Goal: Information Seeking & Learning: Learn about a topic

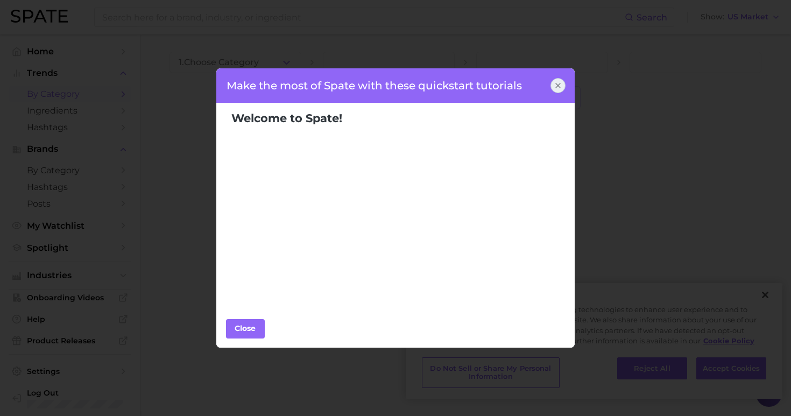
click at [557, 87] on icon at bounding box center [557, 85] width 9 height 9
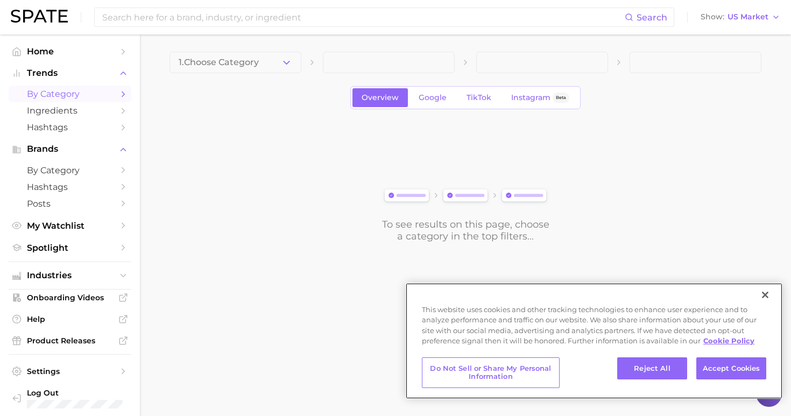
click at [765, 296] on button "Close" at bounding box center [765, 295] width 24 height 24
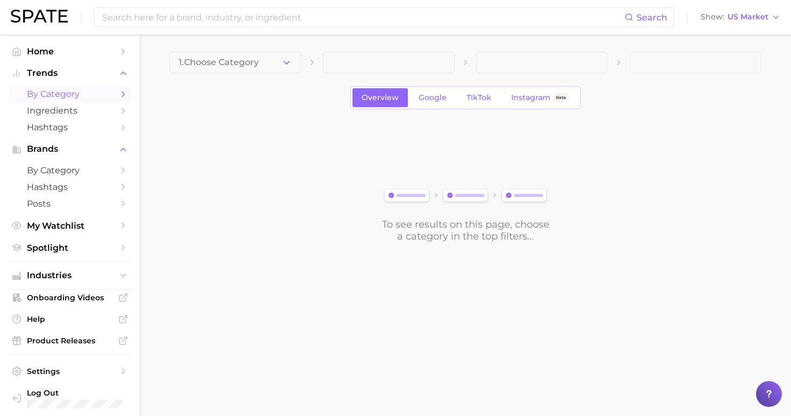
click at [39, 19] on img at bounding box center [39, 16] width 57 height 13
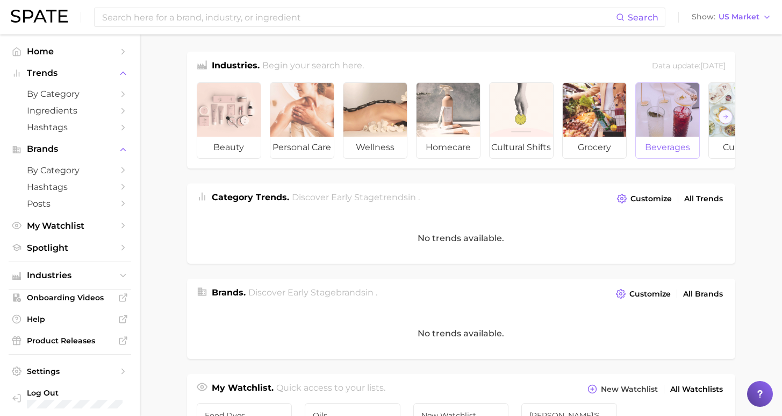
click at [681, 152] on span "beverages" at bounding box center [667, 148] width 63 height 22
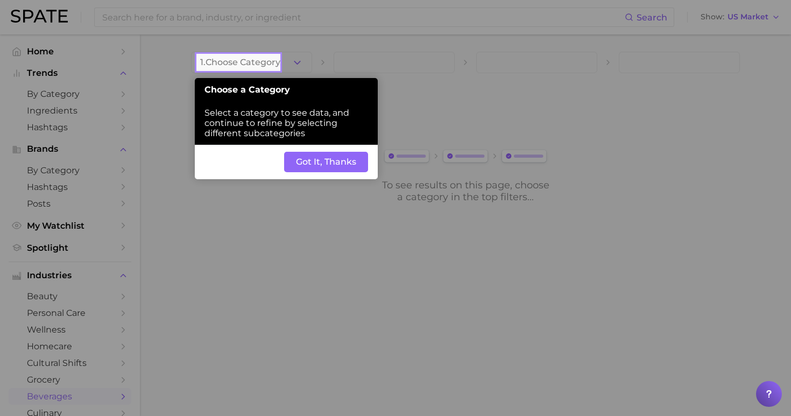
click at [336, 152] on button "Got It, Thanks" at bounding box center [326, 162] width 84 height 20
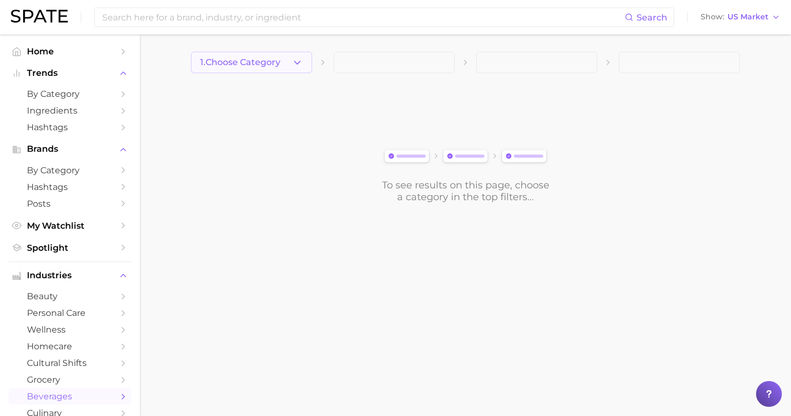
click at [269, 65] on span "1. Choose Category" at bounding box center [240, 63] width 80 height 10
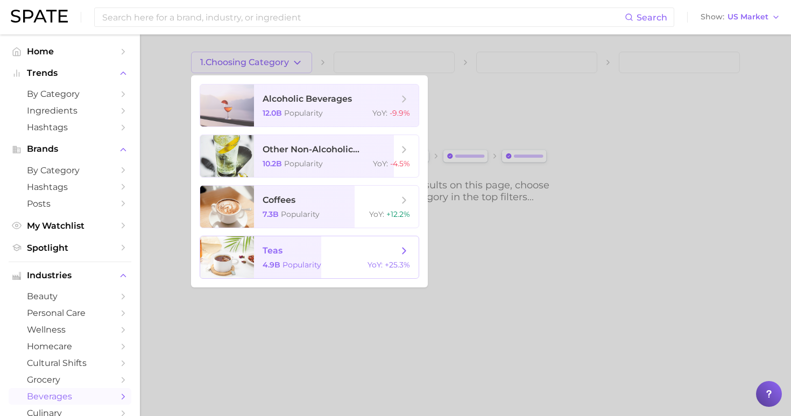
click at [305, 256] on span "teas" at bounding box center [330, 251] width 136 height 12
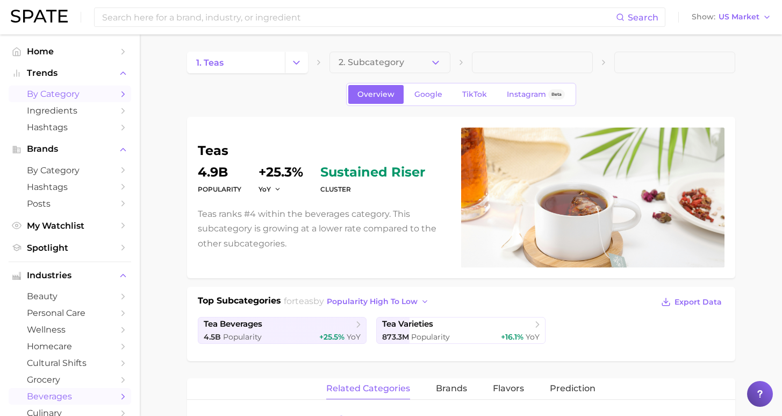
click at [65, 93] on span "by Category" at bounding box center [70, 94] width 86 height 10
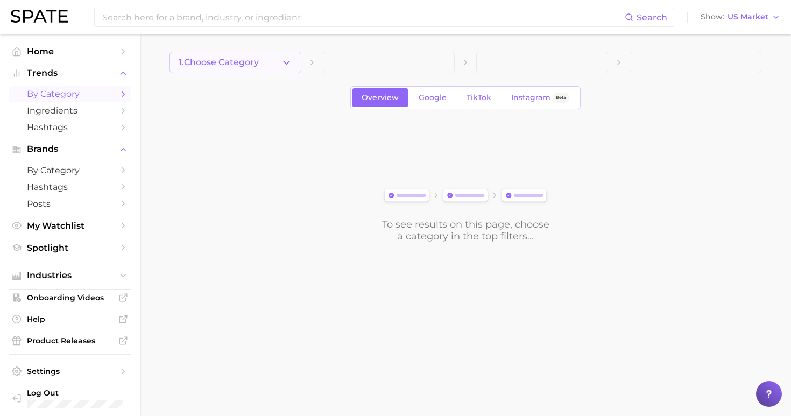
click at [267, 68] on button "1. Choose Category" at bounding box center [235, 63] width 132 height 22
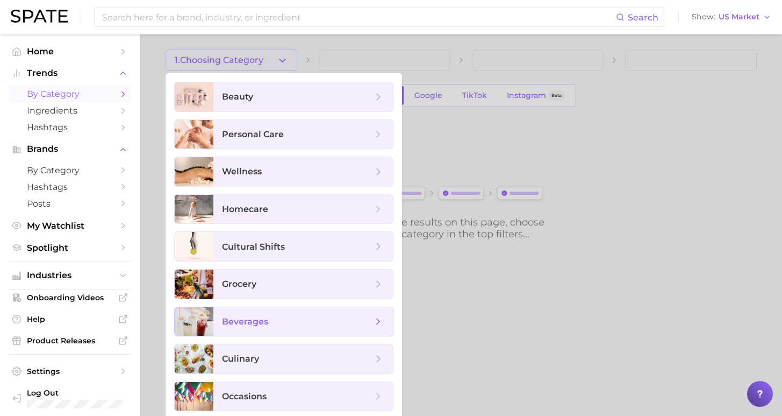
scroll to position [6, 0]
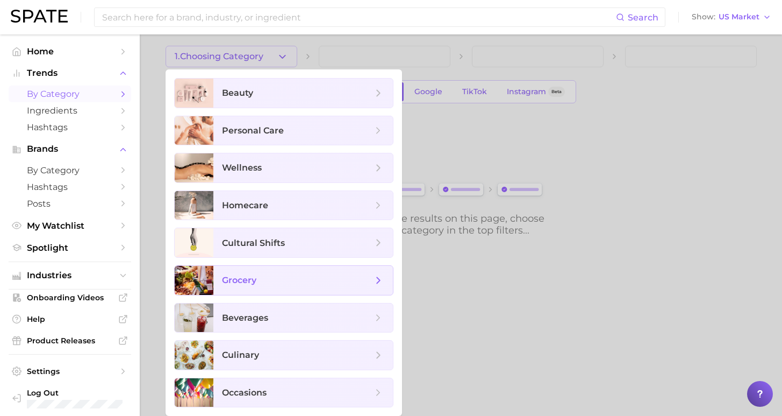
click at [255, 279] on span "grocery" at bounding box center [297, 280] width 151 height 12
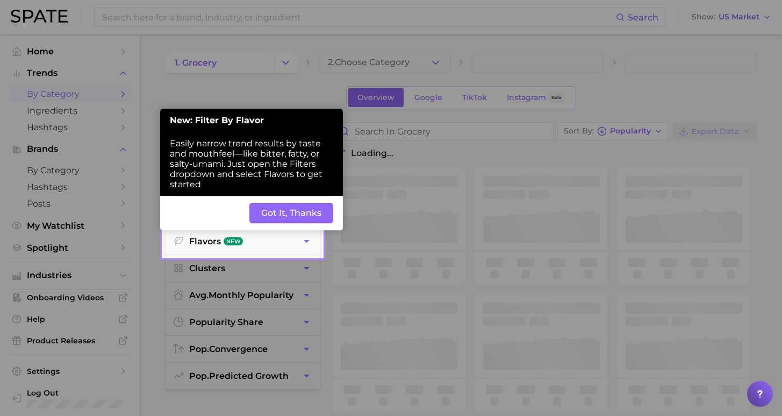
click at [297, 203] on button "Got It, Thanks" at bounding box center [292, 213] width 84 height 20
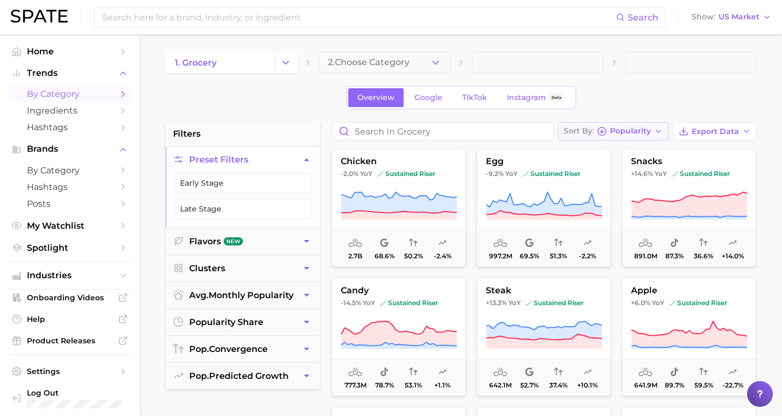
click at [656, 129] on button "Sort By Popularity" at bounding box center [613, 131] width 111 height 18
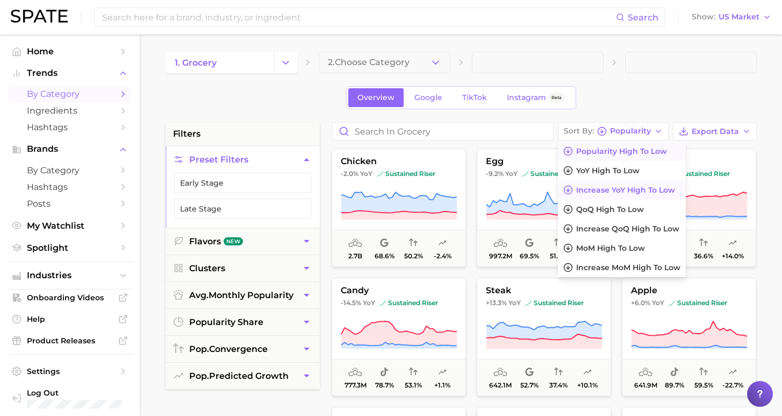
click at [606, 194] on span "Increase YoY high to low" at bounding box center [626, 190] width 99 height 9
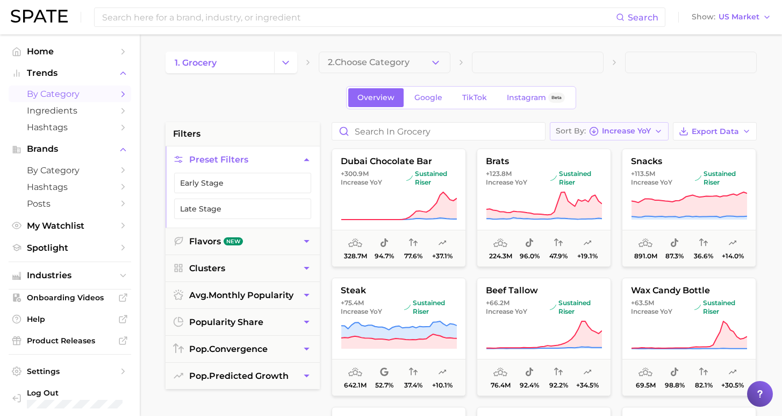
click at [651, 132] on span "Increase YoY" at bounding box center [626, 131] width 49 height 6
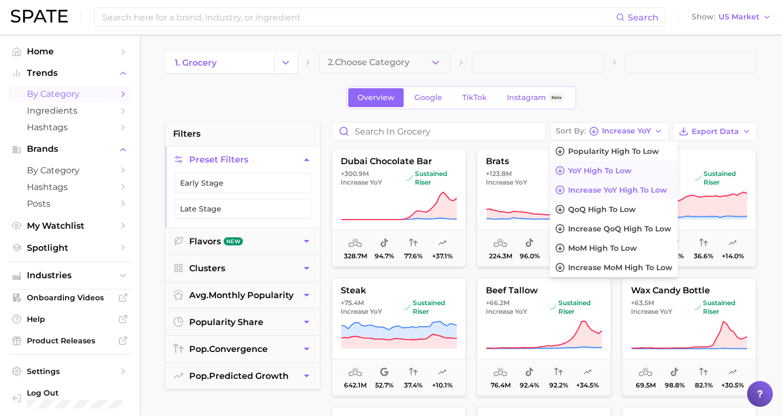
click at [632, 174] on span "YoY high to low" at bounding box center [599, 170] width 63 height 9
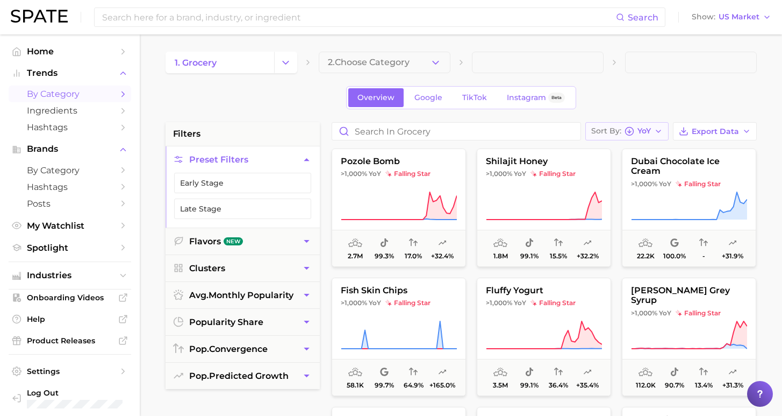
click at [635, 128] on icon "button" at bounding box center [630, 131] width 10 height 10
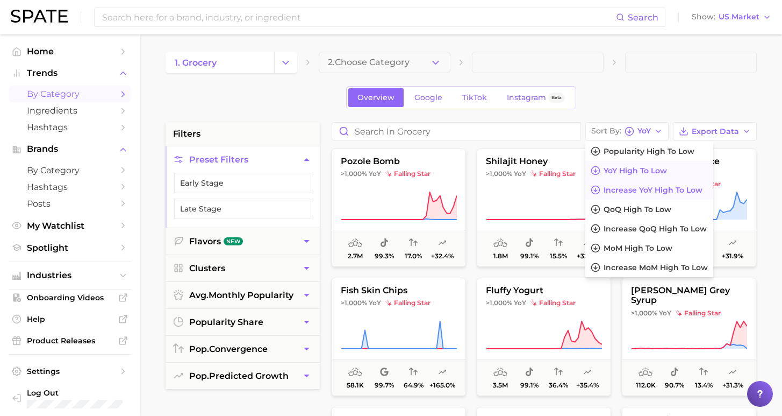
click at [631, 189] on span "Increase YoY high to low" at bounding box center [653, 190] width 99 height 9
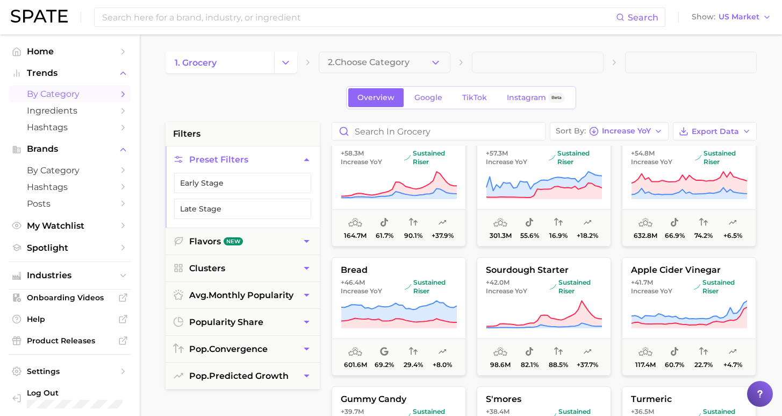
scroll to position [281, 0]
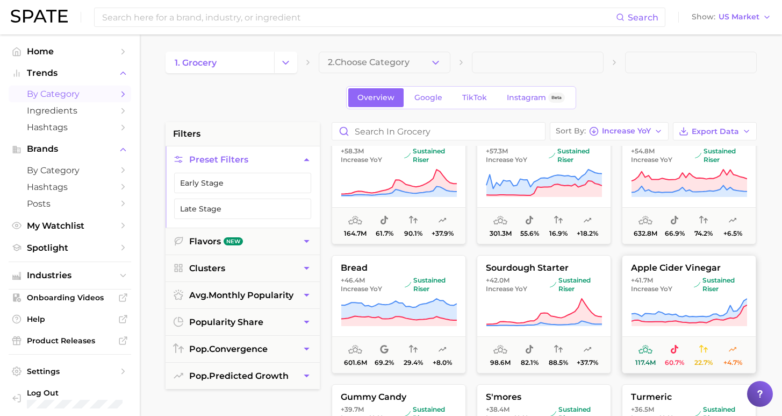
click at [677, 286] on span "+41.7m Increase YoY" at bounding box center [660, 284] width 59 height 17
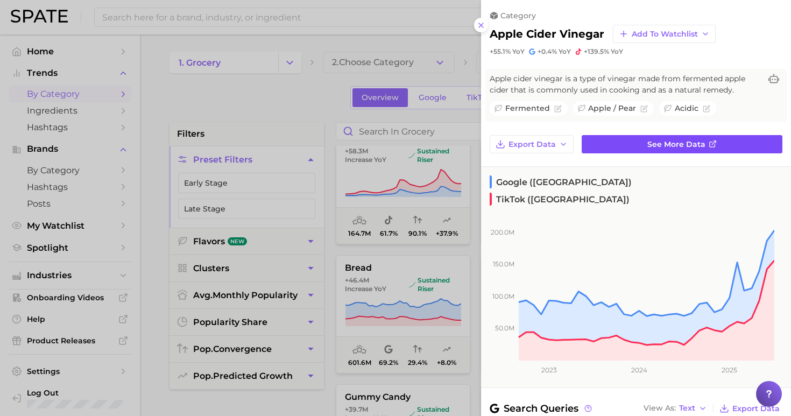
click at [669, 141] on span "See more data" at bounding box center [676, 144] width 58 height 9
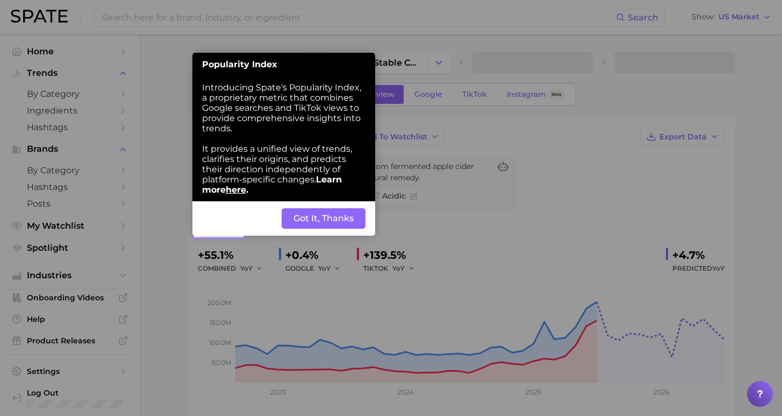
click at [314, 208] on button "Got It, Thanks" at bounding box center [324, 218] width 84 height 20
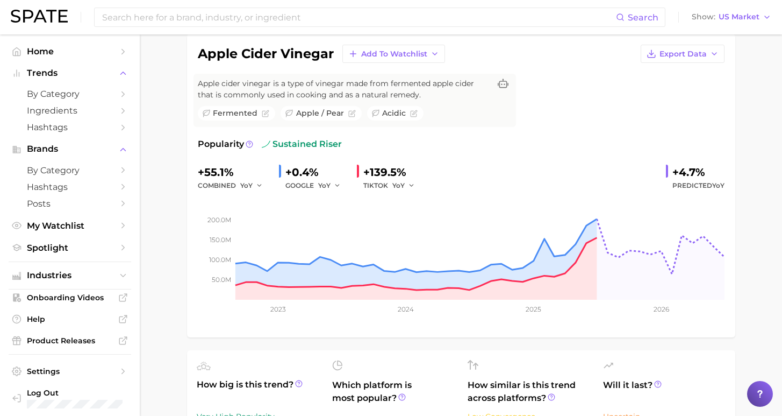
scroll to position [295, 0]
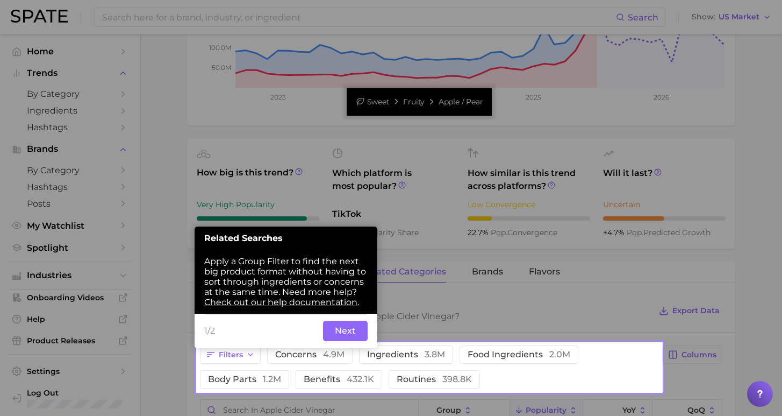
click at [358, 321] on button "Next" at bounding box center [345, 331] width 45 height 20
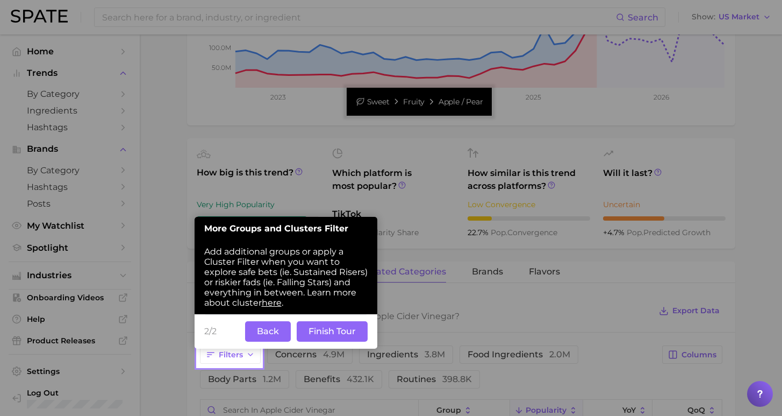
click at [319, 321] on button "Finish Tour" at bounding box center [332, 331] width 71 height 20
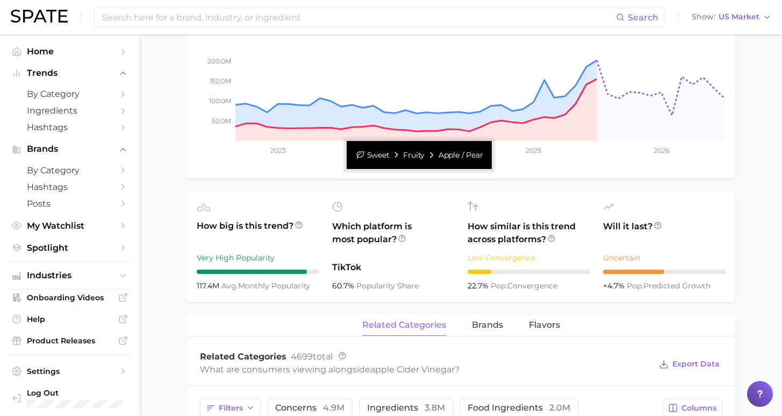
scroll to position [0, 0]
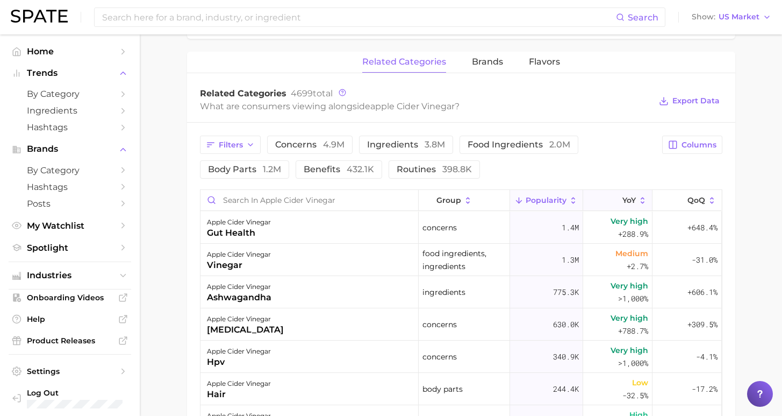
click at [613, 204] on button "YoY" at bounding box center [618, 200] width 69 height 21
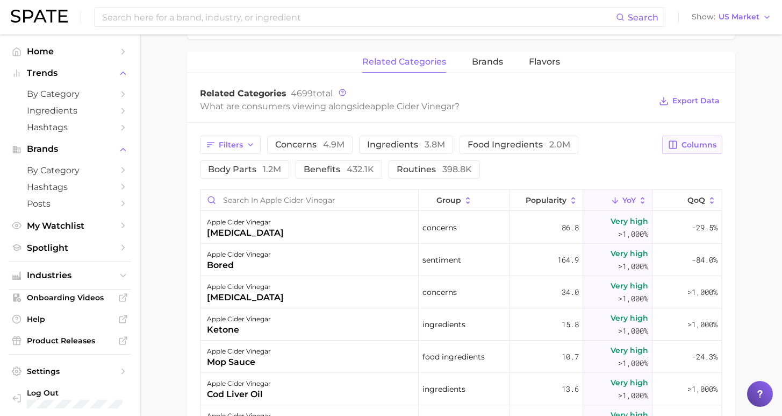
click at [699, 146] on span "Columns" at bounding box center [699, 144] width 35 height 9
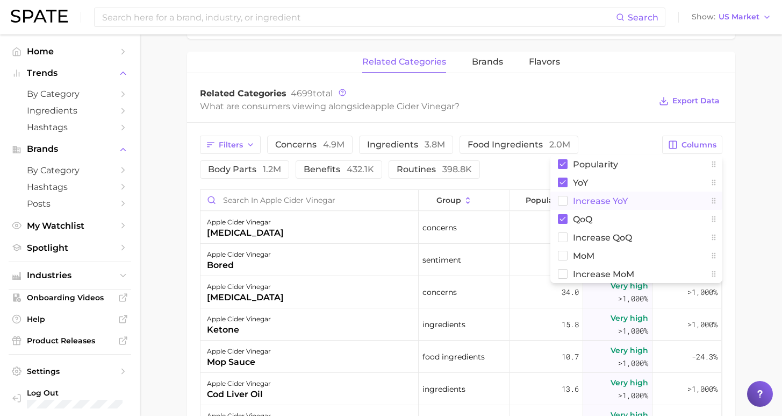
click at [566, 198] on rect at bounding box center [562, 200] width 9 height 9
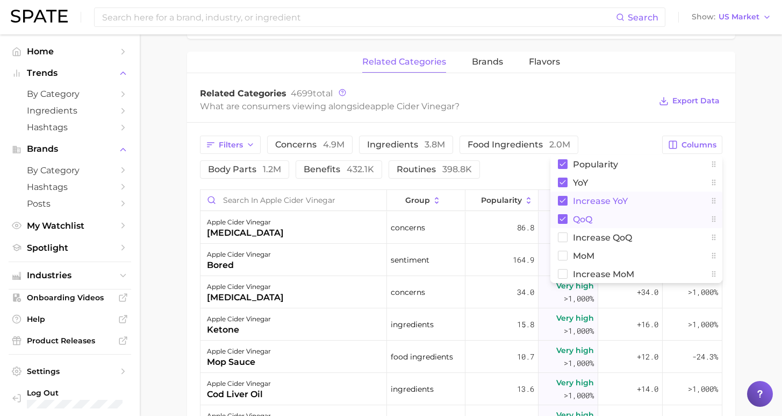
drag, startPoint x: 565, startPoint y: 219, endPoint x: 577, endPoint y: 218, distance: 12.4
click at [565, 220] on rect at bounding box center [563, 219] width 10 height 10
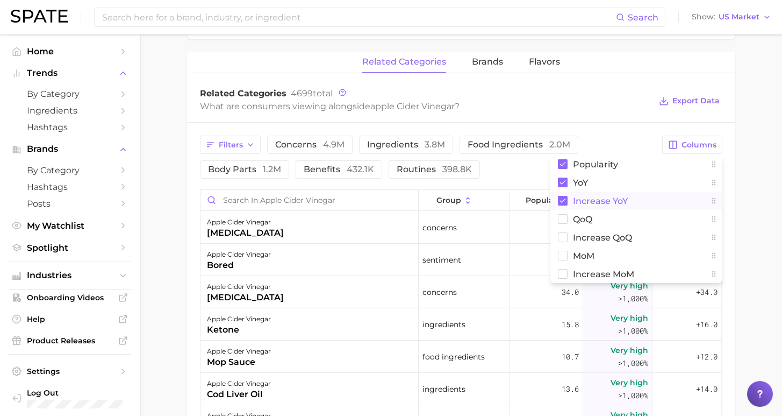
scroll to position [506, 0]
click at [752, 206] on main "1. oils, condiments & sauces 2. shelf-stable condiments 3. vinegars 4. apple ci…" at bounding box center [461, 100] width 643 height 1142
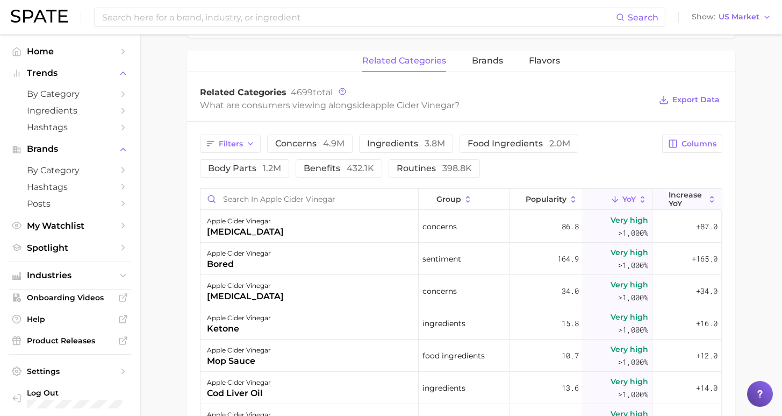
click at [690, 202] on span "Increase YoY" at bounding box center [687, 198] width 37 height 17
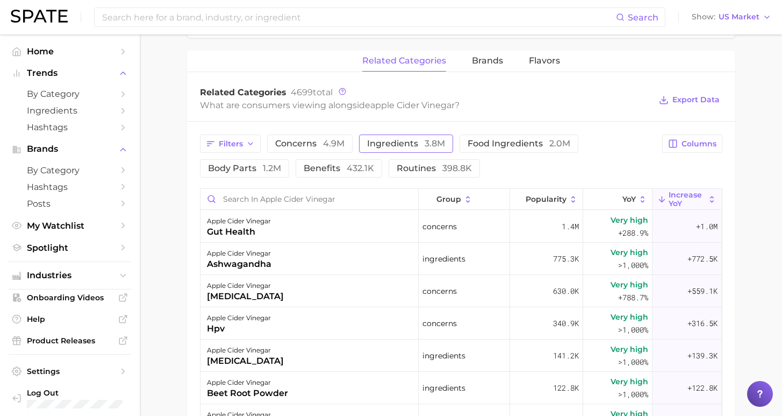
click at [381, 146] on span "ingredients 3.8m" at bounding box center [406, 143] width 78 height 9
click at [378, 147] on span "ingredients 3.8m" at bounding box center [406, 143] width 78 height 9
click at [238, 145] on span "Filters" at bounding box center [231, 143] width 24 height 9
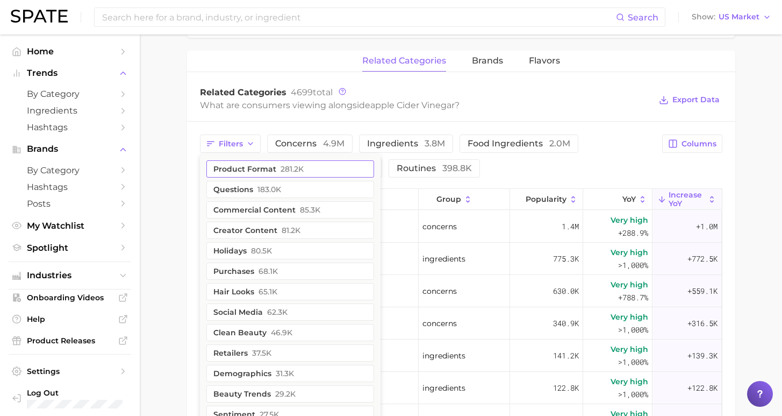
click at [247, 166] on button "product format 281.2k" at bounding box center [291, 168] width 168 height 17
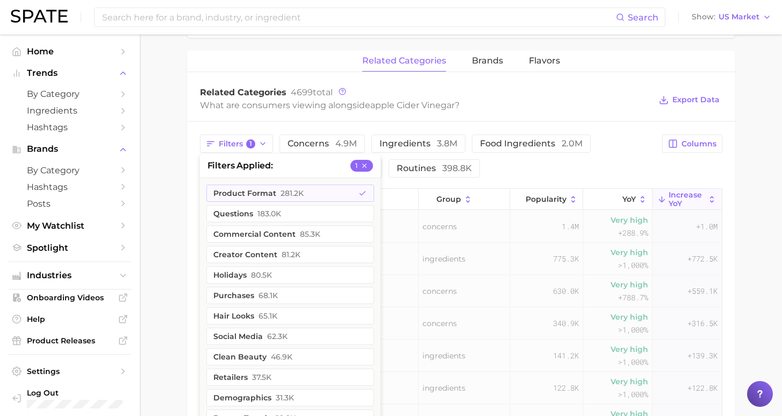
click at [169, 179] on main "1. oils, condiments & sauces 2. shelf-stable condiments 3. vinegars 4. apple ci…" at bounding box center [461, 100] width 643 height 1142
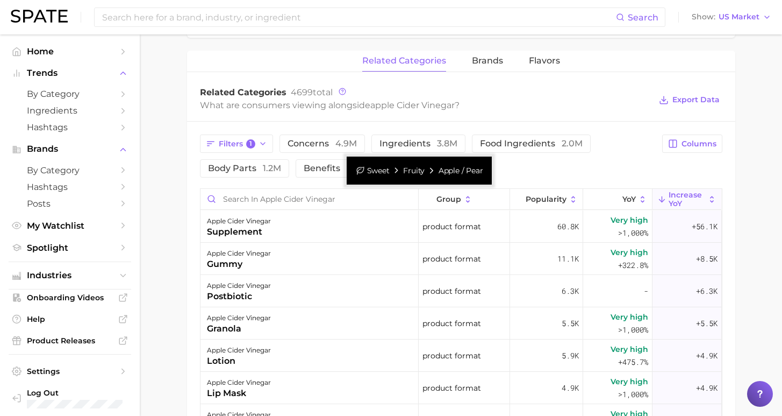
click at [151, 218] on main "1. oils, condiments & sauces 2. shelf-stable condiments 3. vinegars 4. apple ci…" at bounding box center [461, 100] width 643 height 1142
click at [145, 223] on main "1. oils, condiments & sauces 2. shelf-stable condiments 3. vinegars 4. apple ci…" at bounding box center [461, 100] width 643 height 1142
click at [224, 146] on span "Filters 1" at bounding box center [237, 144] width 37 height 10
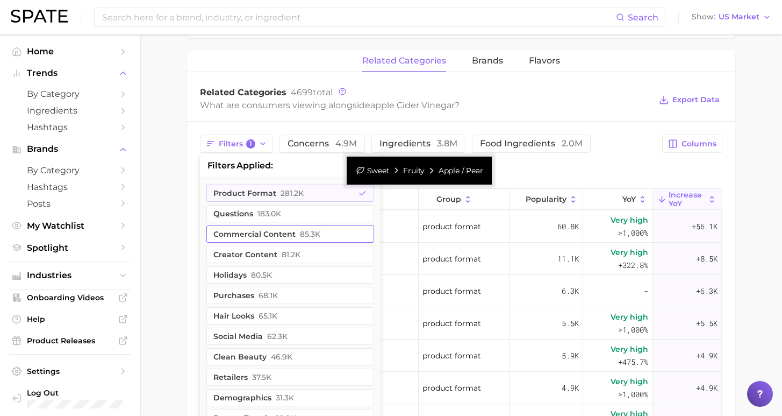
drag, startPoint x: 247, startPoint y: 200, endPoint x: 235, endPoint y: 202, distance: 12.1
click at [247, 200] on button "product format 281.2k" at bounding box center [291, 192] width 168 height 17
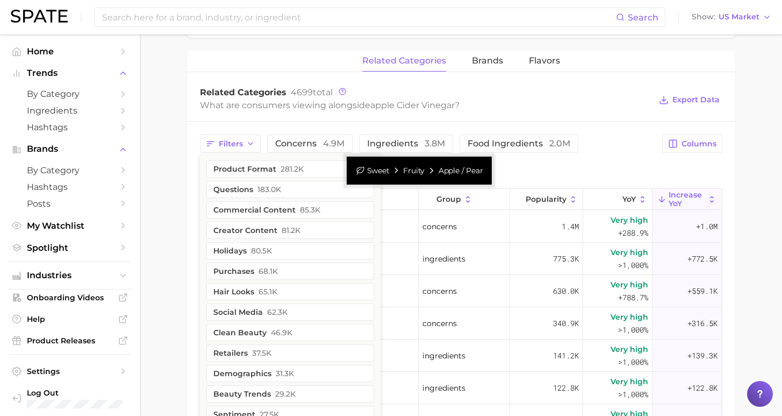
click at [181, 215] on main "1. oils, condiments & sauces 2. shelf-stable condiments 3. vinegars 4. apple ci…" at bounding box center [461, 100] width 643 height 1142
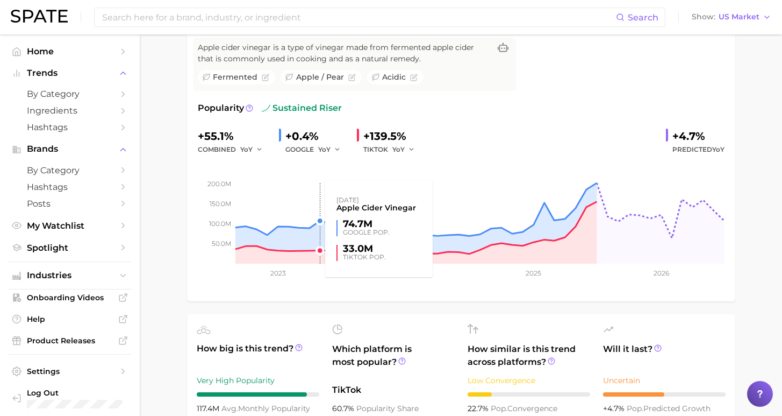
scroll to position [0, 0]
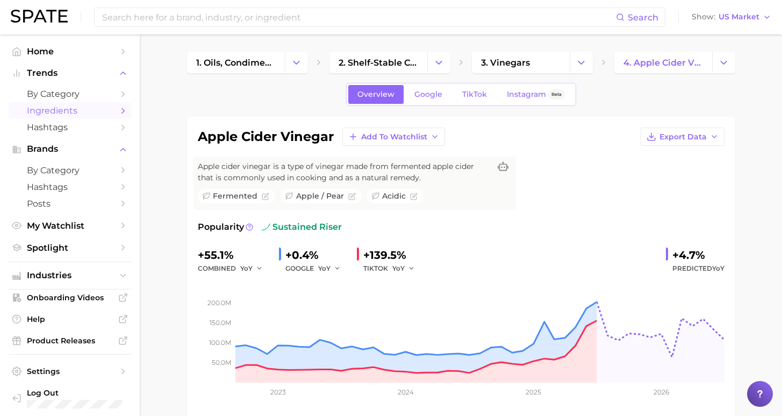
click at [83, 112] on span "Ingredients" at bounding box center [70, 110] width 86 height 10
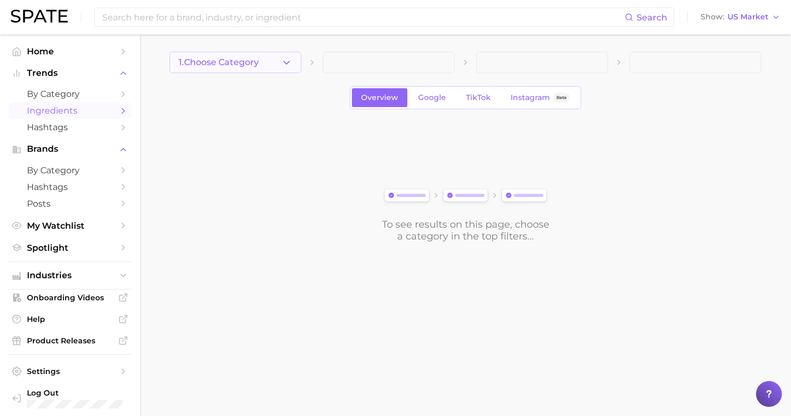
click at [291, 66] on icon "button" at bounding box center [286, 62] width 11 height 11
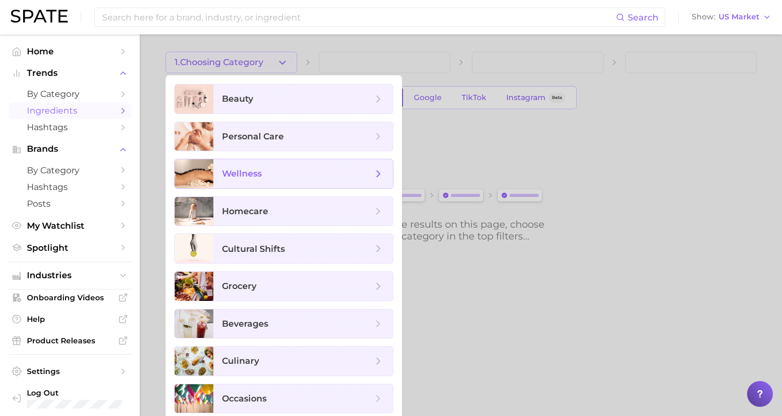
click at [254, 172] on span "wellness" at bounding box center [242, 173] width 40 height 10
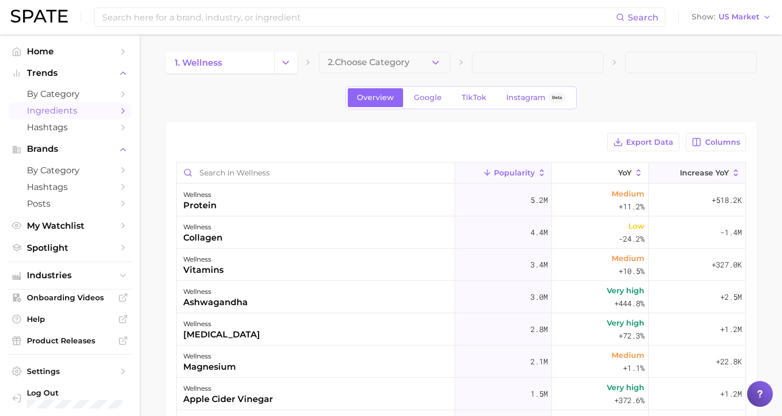
click at [710, 178] on button "Increase YoY" at bounding box center [697, 172] width 97 height 21
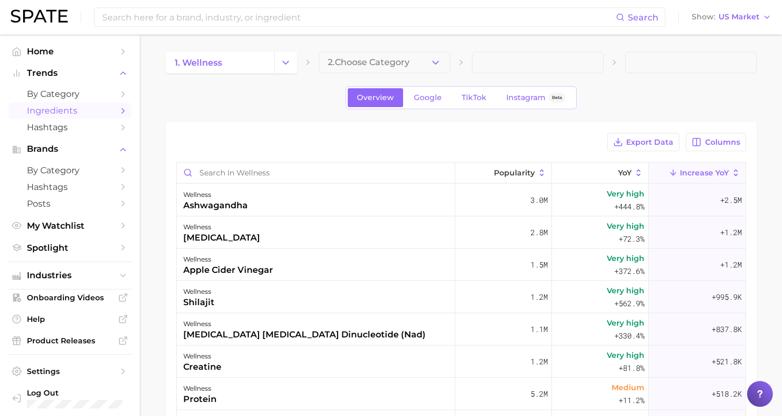
click at [152, 270] on main "1. wellness 2. Choose Category Overview Google TikTok Instagram Beta Export Dat…" at bounding box center [461, 338] width 643 height 608
click at [268, 273] on div "wellness apple cider vinegar" at bounding box center [316, 264] width 279 height 32
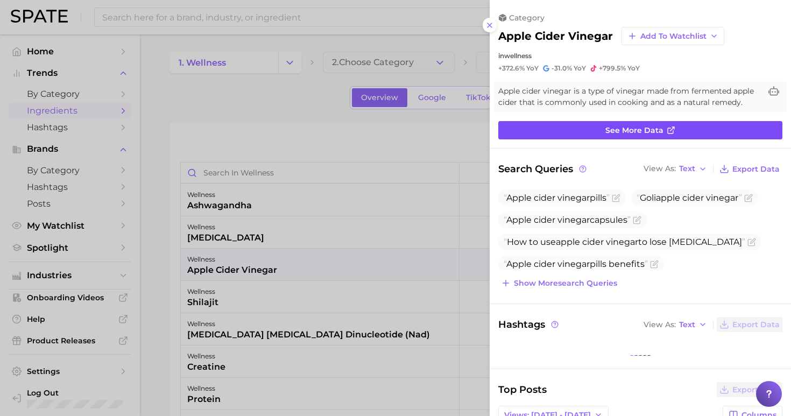
click at [631, 127] on span "See more data" at bounding box center [634, 130] width 58 height 9
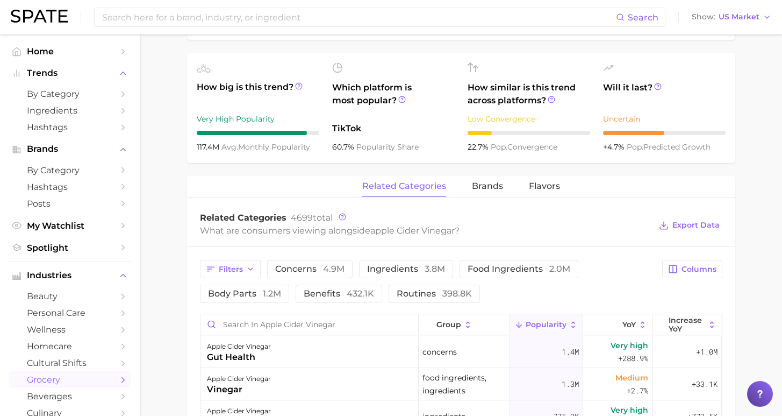
scroll to position [26, 0]
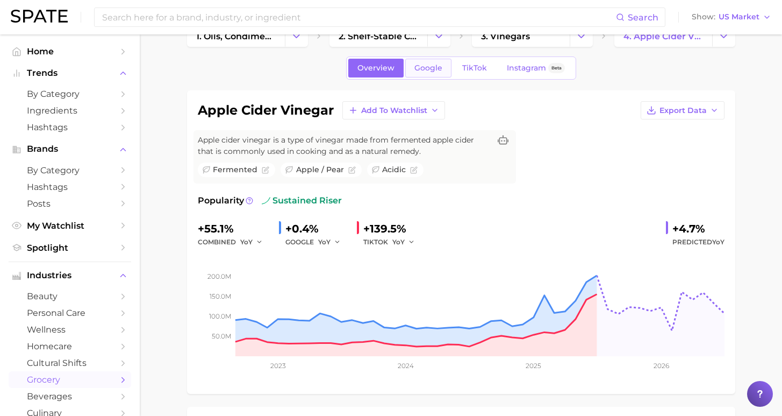
click at [426, 64] on span "Google" at bounding box center [429, 67] width 28 height 9
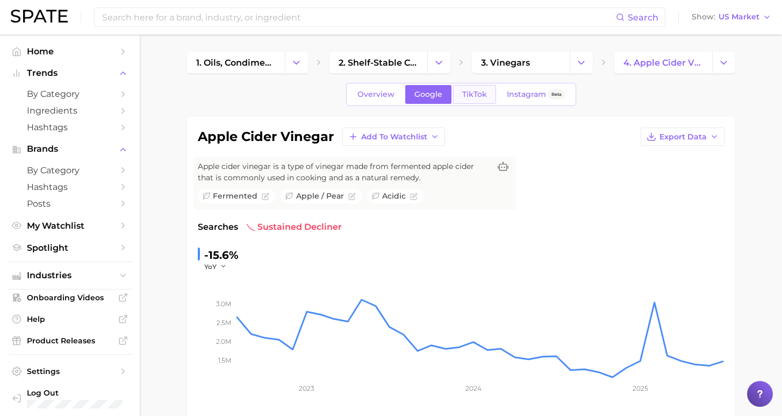
click at [474, 93] on span "TikTok" at bounding box center [475, 94] width 25 height 9
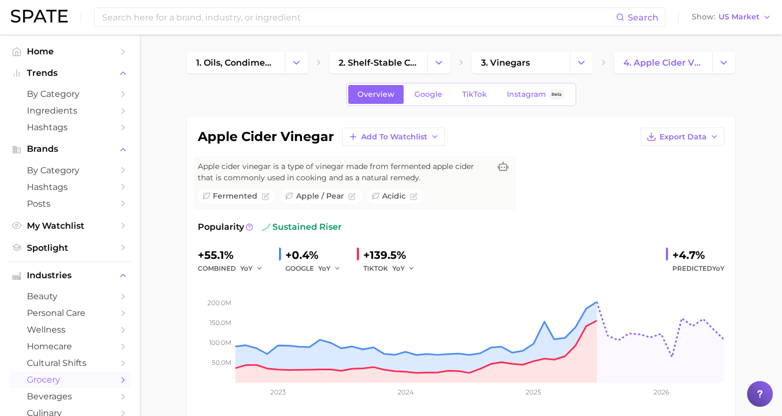
scroll to position [26, 0]
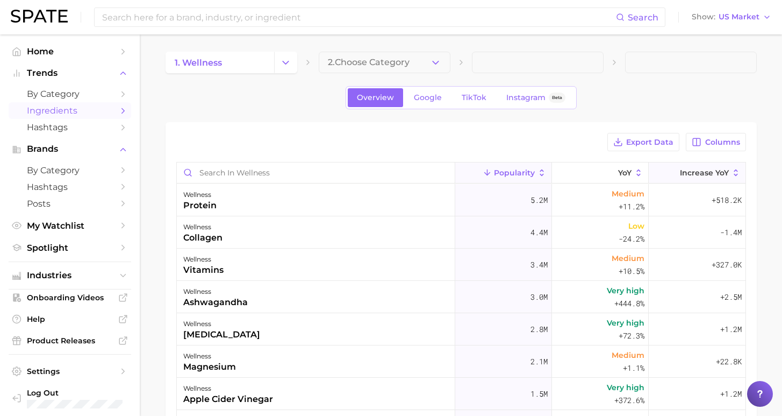
click at [693, 175] on span "Increase YoY" at bounding box center [704, 172] width 49 height 9
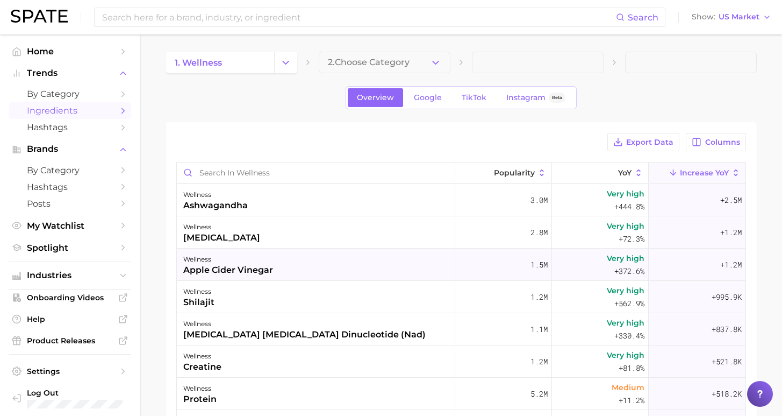
click at [284, 264] on div "wellness apple cider vinegar" at bounding box center [316, 264] width 279 height 32
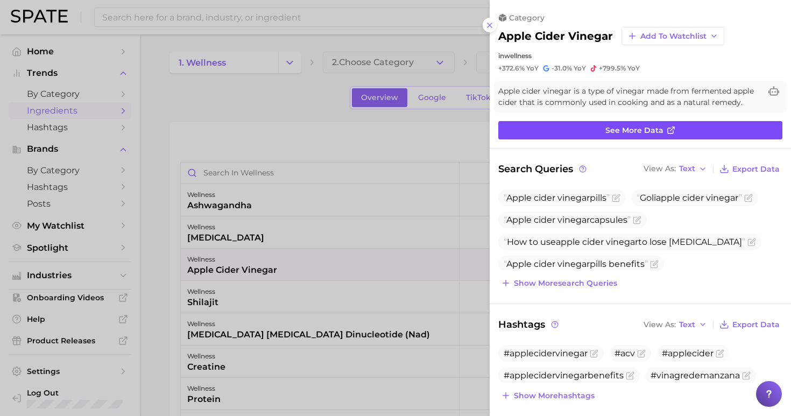
click at [667, 130] on icon at bounding box center [669, 130] width 5 height 5
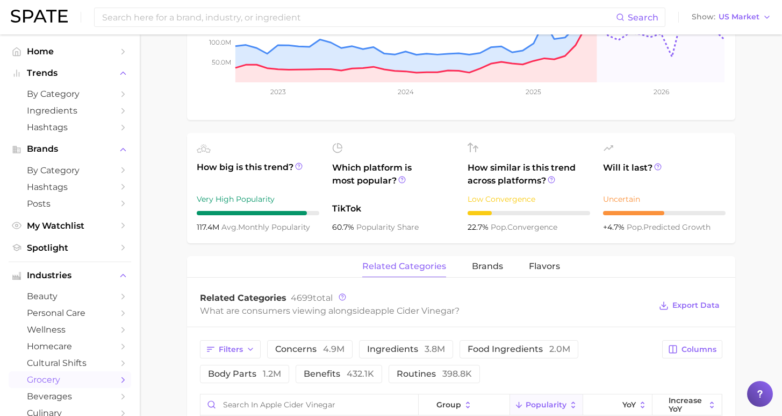
scroll to position [513, 0]
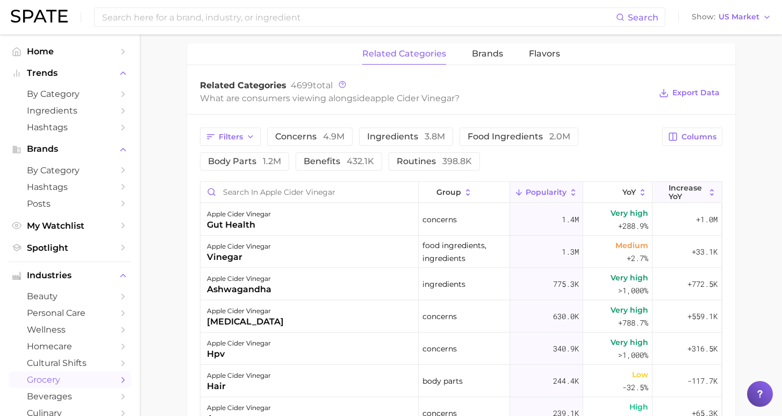
click at [679, 193] on span "Increase YoY" at bounding box center [687, 191] width 37 height 17
